Goal: Find specific page/section: Find specific page/section

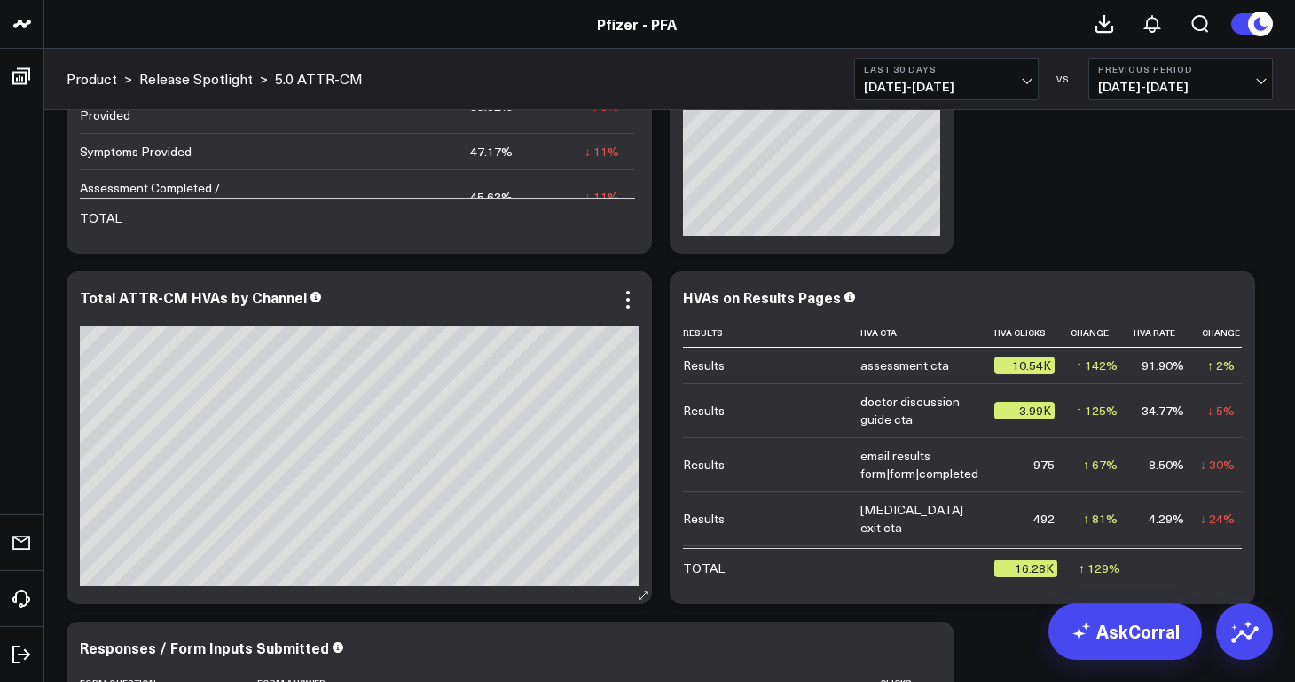
scroll to position [7068, 0]
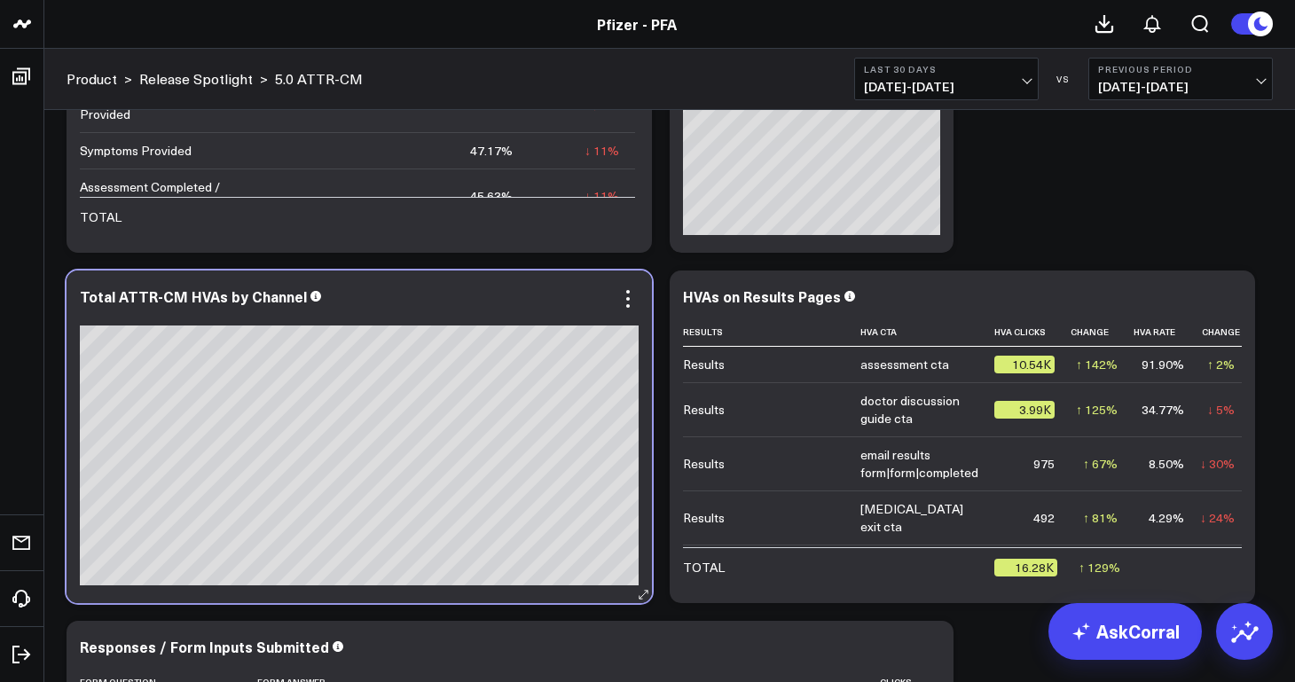
click at [477, 288] on div "Total ATTR-CM HVAs by Channel" at bounding box center [359, 296] width 559 height 16
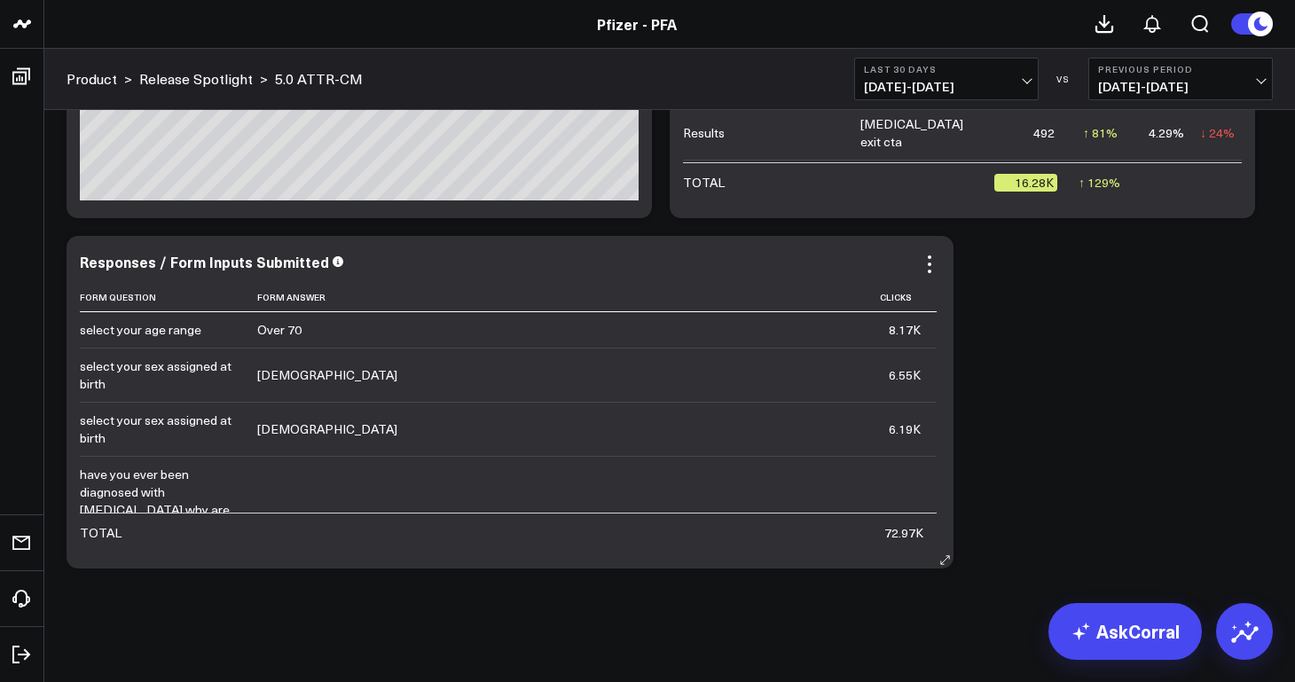
scroll to position [5229, 0]
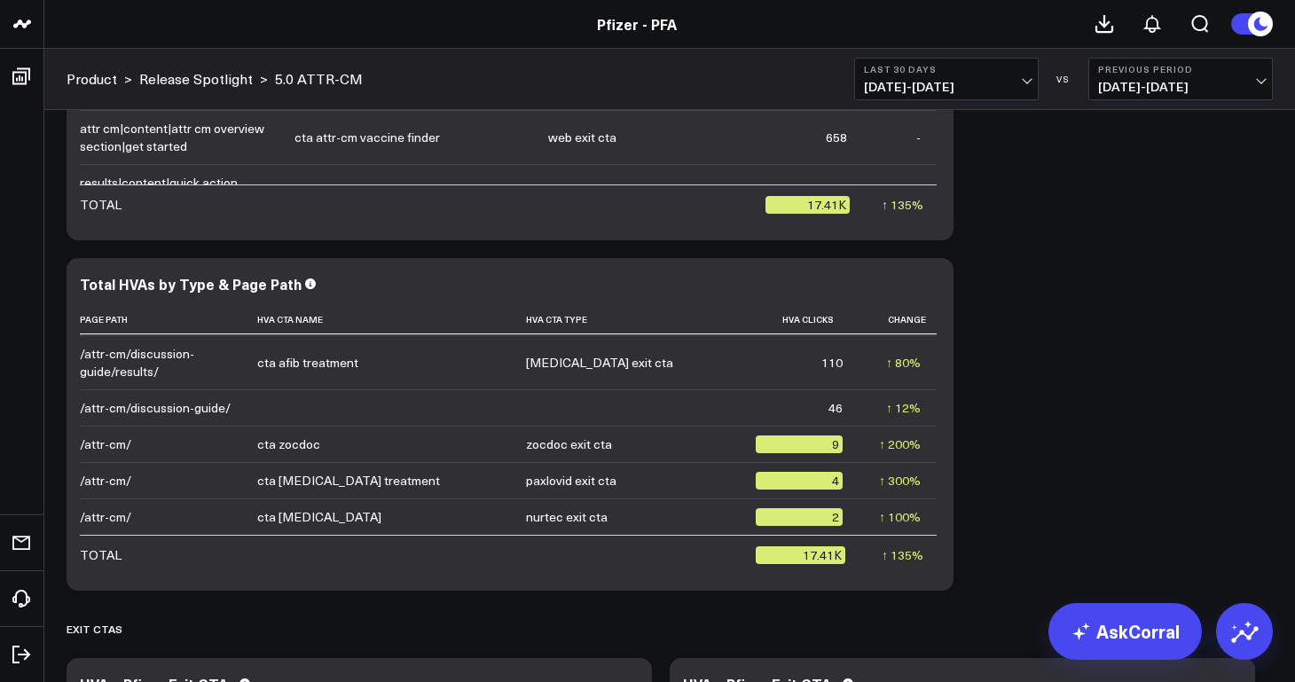
click at [954, 82] on span "[DATE] - [DATE]" at bounding box center [946, 87] width 165 height 14
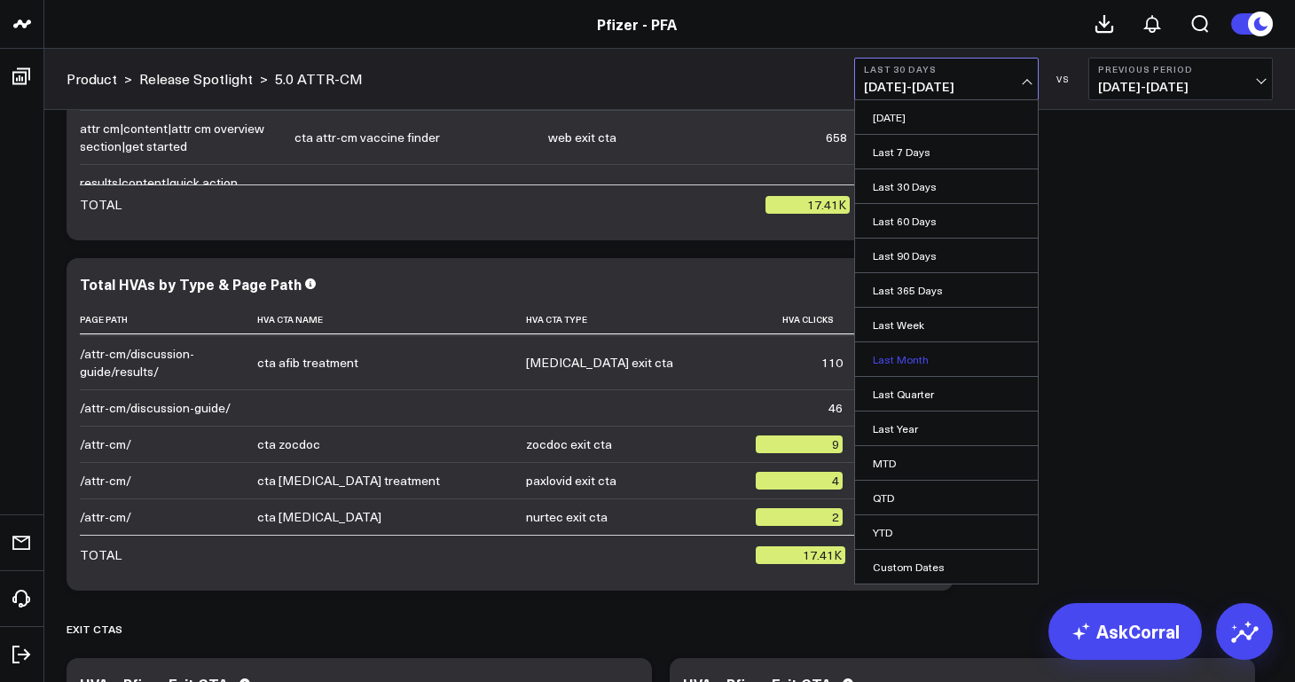
click at [936, 357] on link "Last Month" at bounding box center [946, 359] width 183 height 34
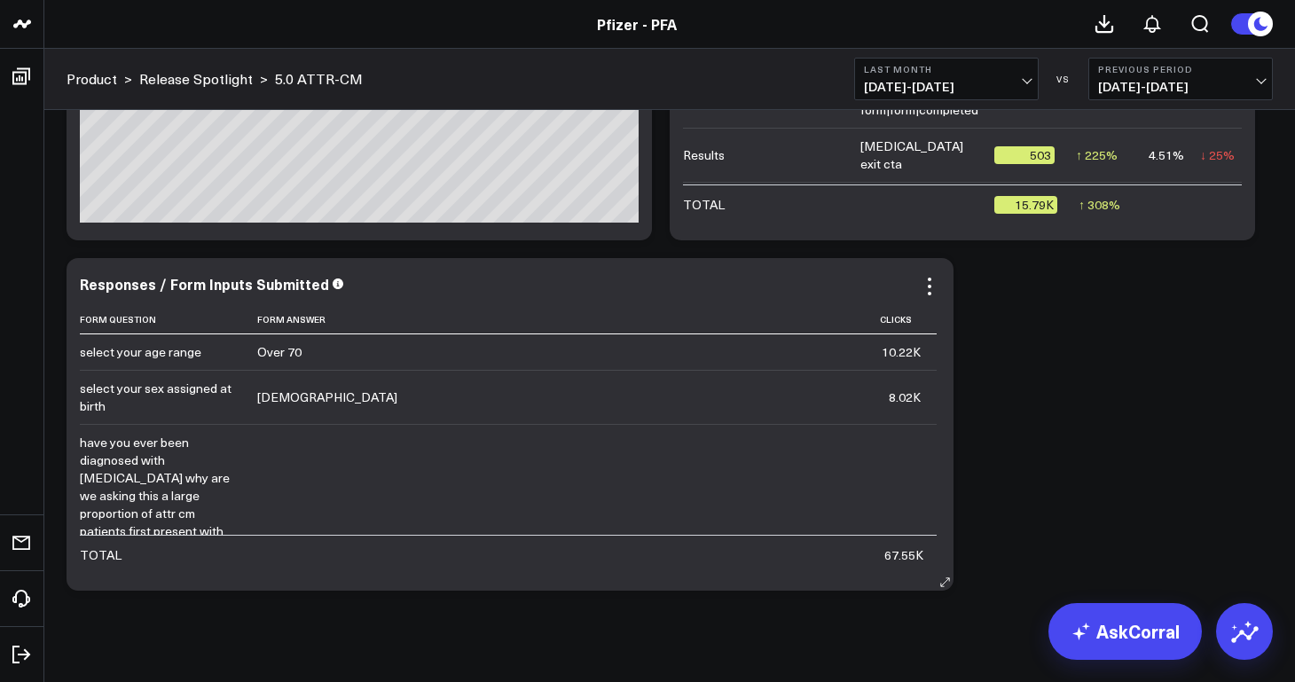
scroll to position [7455, 0]
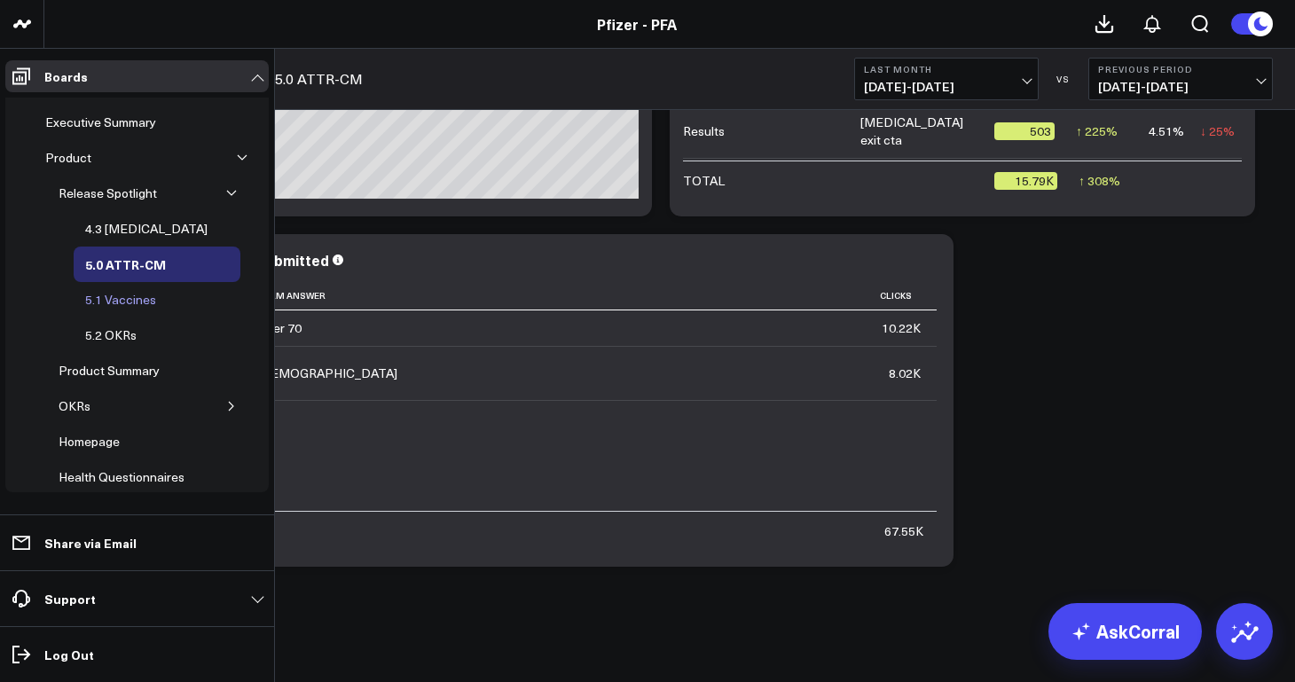
click at [142, 300] on div "5.1 Vaccines" at bounding box center [121, 299] width 80 height 21
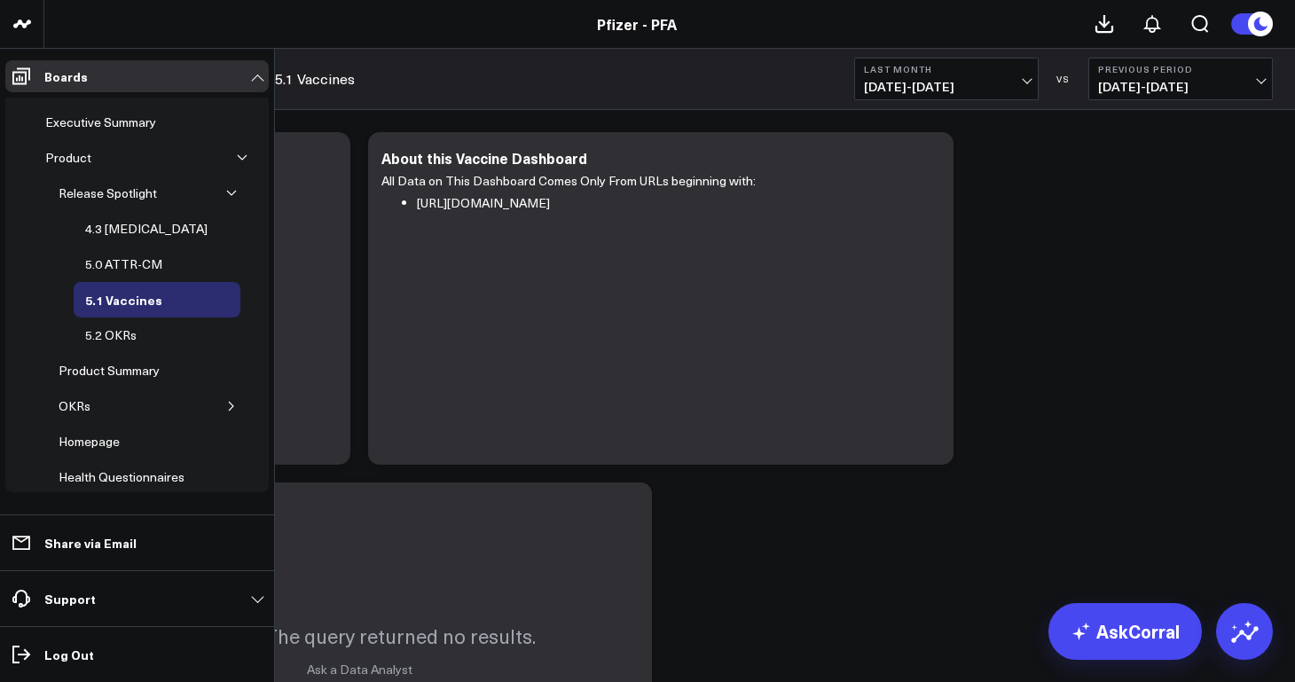
click at [226, 410] on icon "button" at bounding box center [231, 406] width 11 height 11
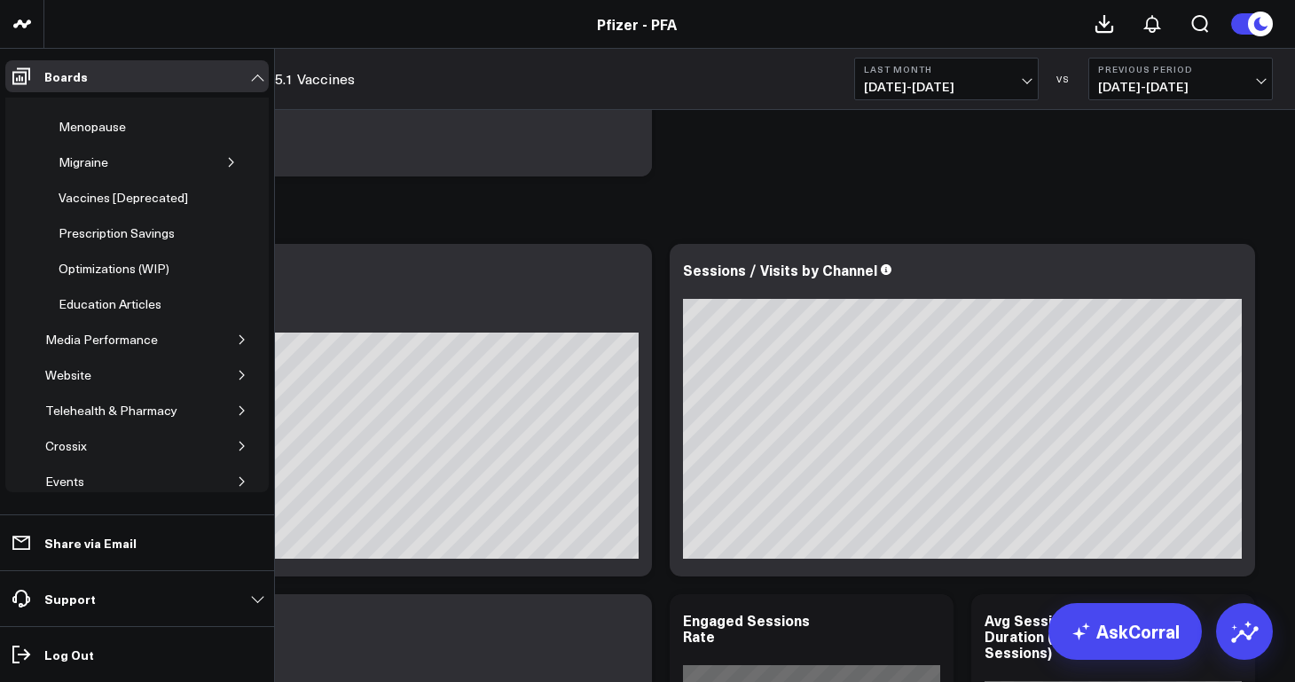
scroll to position [577, 0]
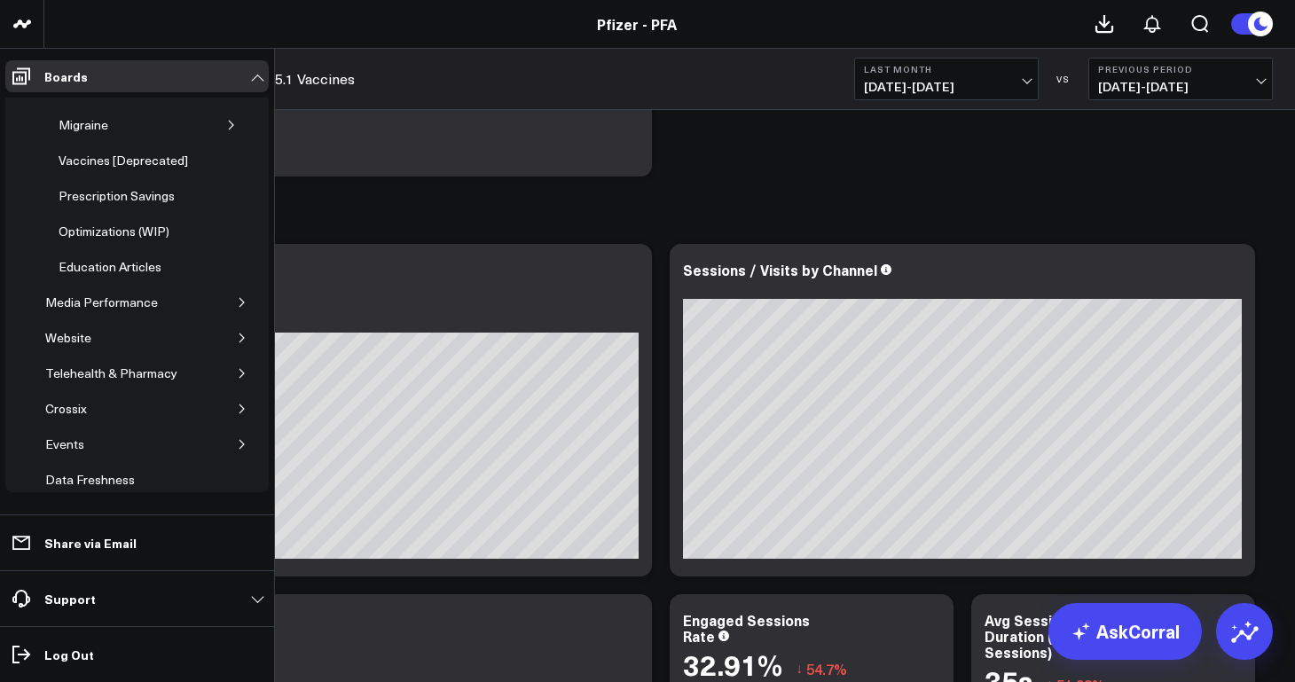
click at [237, 297] on icon "button" at bounding box center [242, 302] width 11 height 11
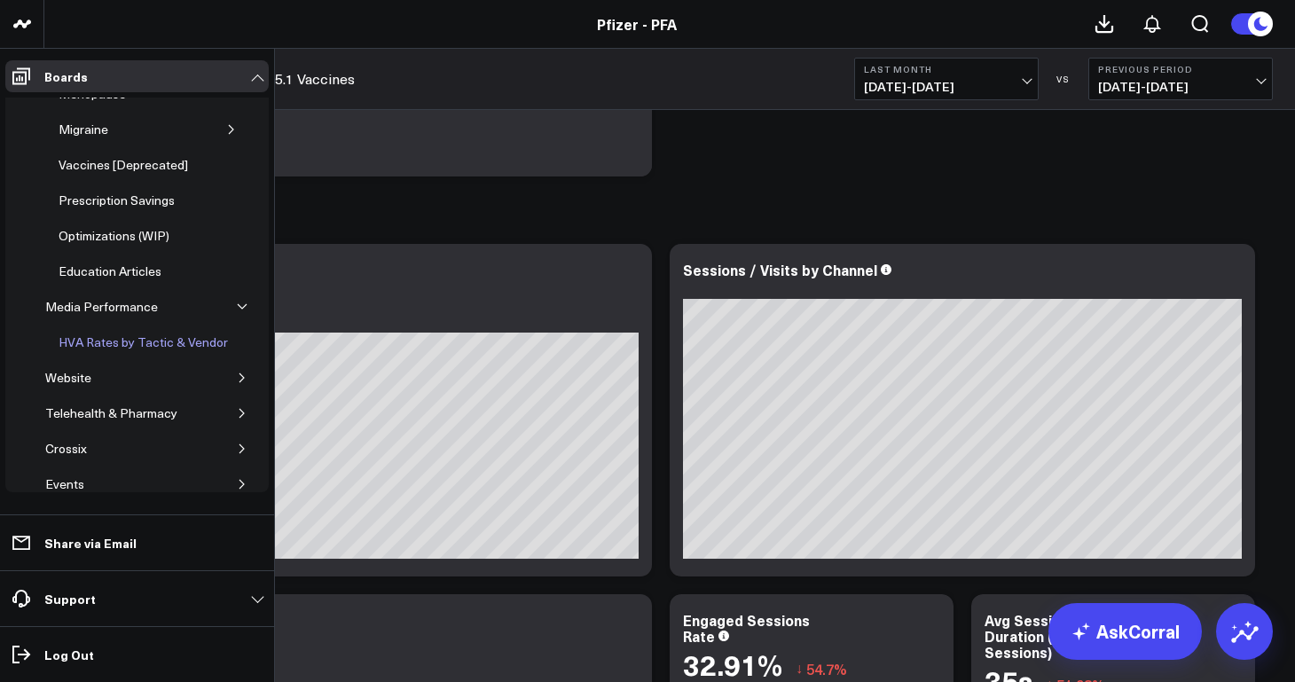
scroll to position [572, 0]
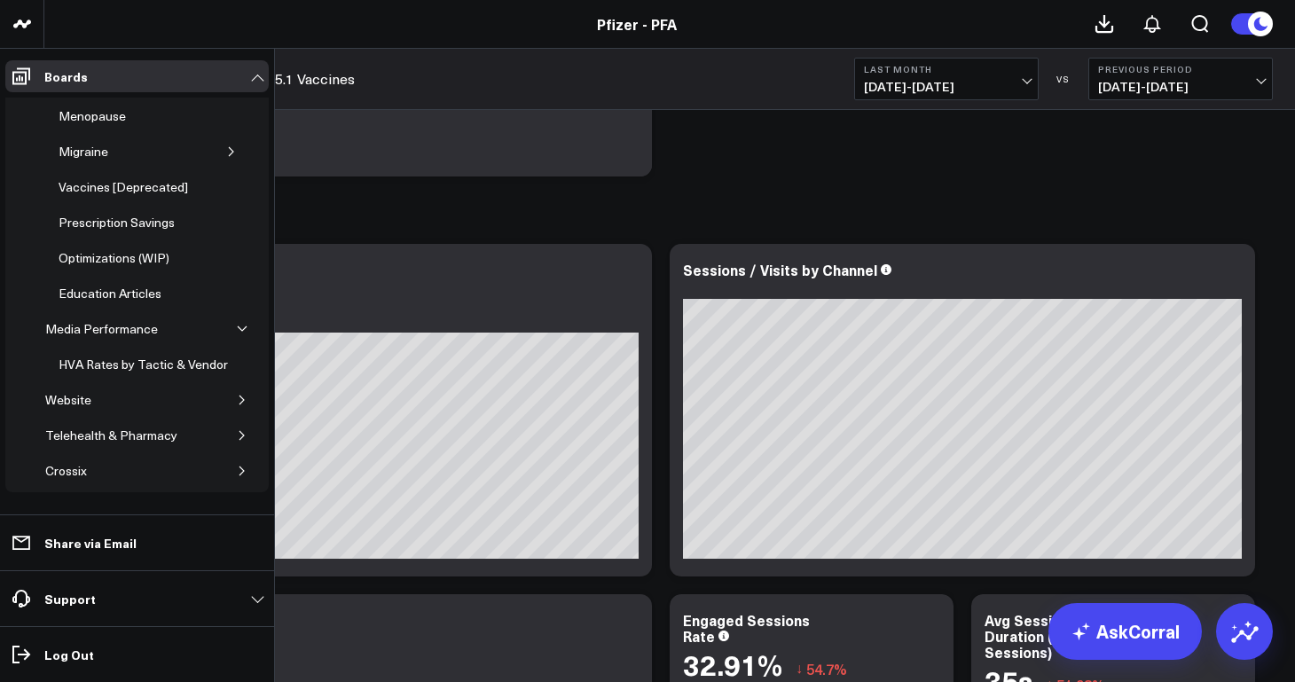
click at [237, 324] on icon "button" at bounding box center [242, 329] width 11 height 11
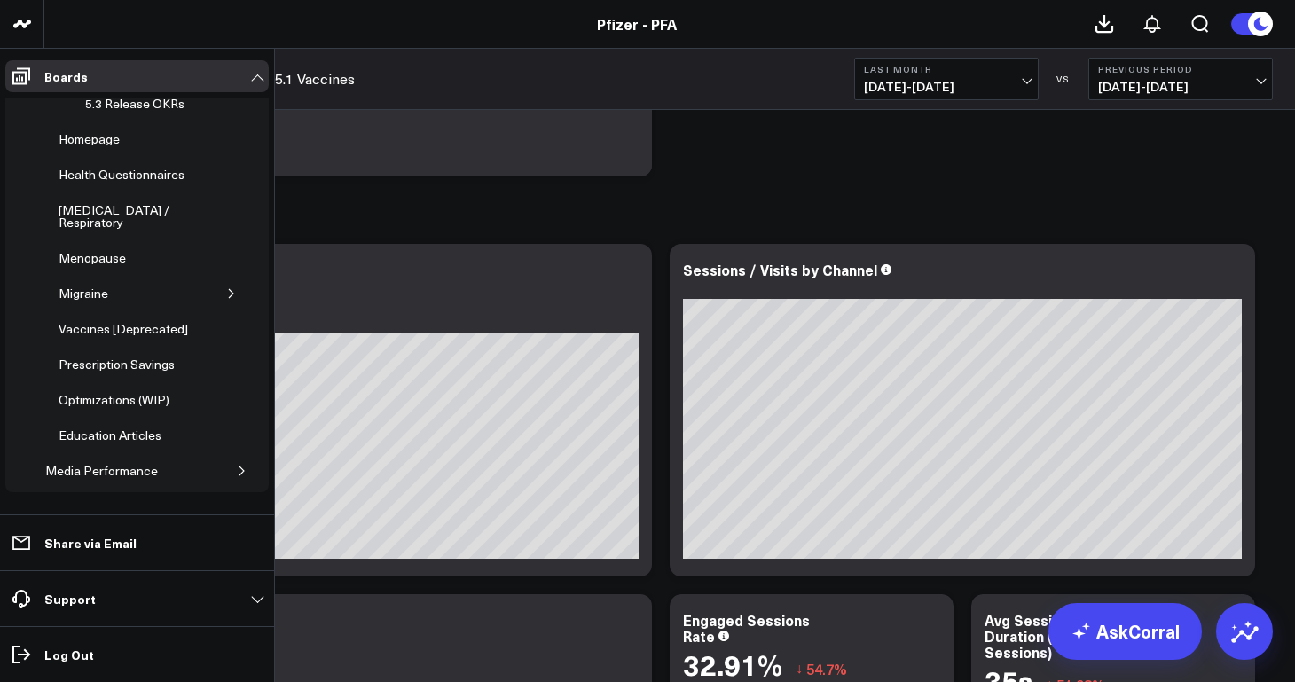
scroll to position [402, 0]
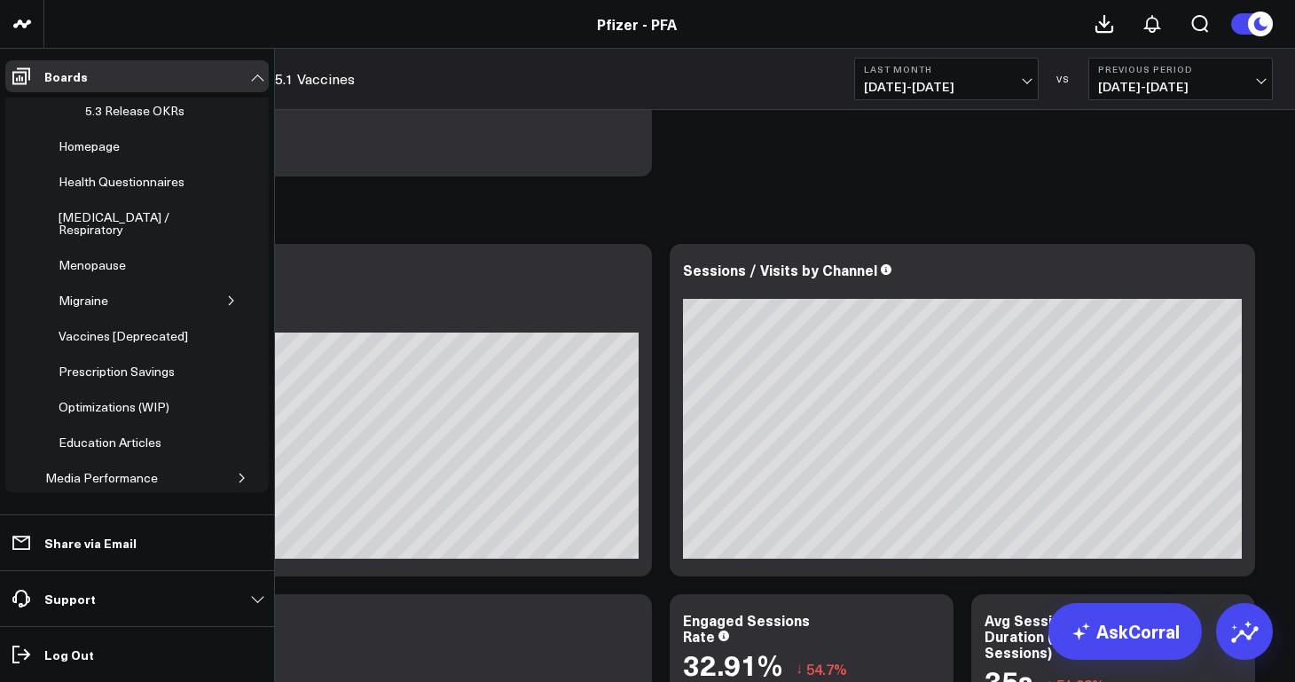
click at [226, 295] on icon "button" at bounding box center [231, 300] width 11 height 11
click at [167, 361] on div "Vaccines [Deprecated]" at bounding box center [123, 371] width 138 height 21
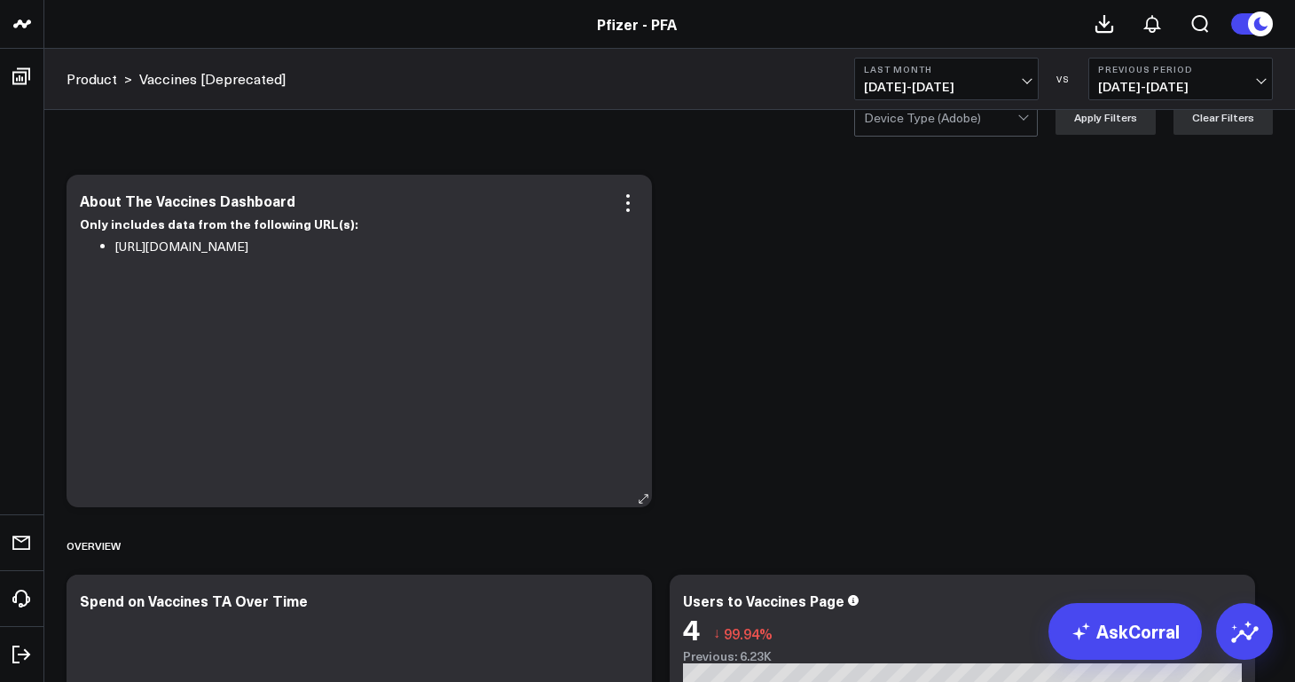
scroll to position [29, 0]
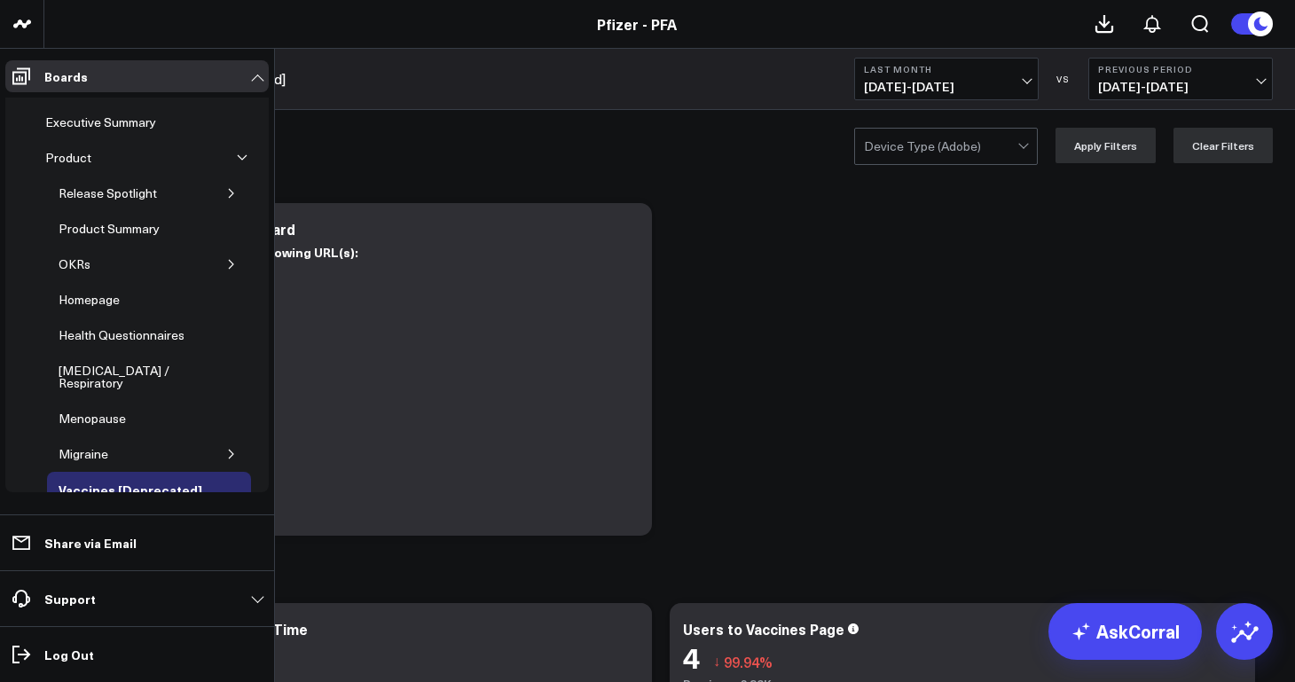
click at [226, 192] on icon "button" at bounding box center [231, 193] width 11 height 11
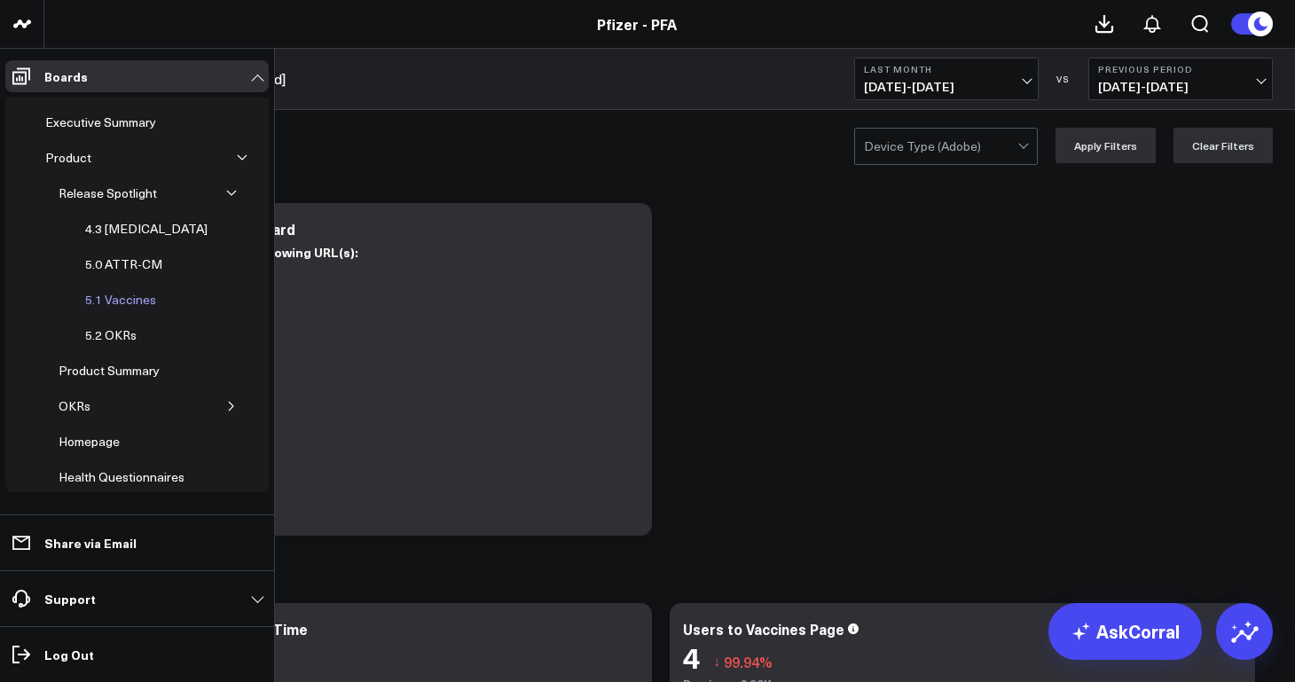
click at [142, 299] on div "5.1 Vaccines" at bounding box center [121, 299] width 80 height 21
